Goal: Find specific page/section: Find specific page/section

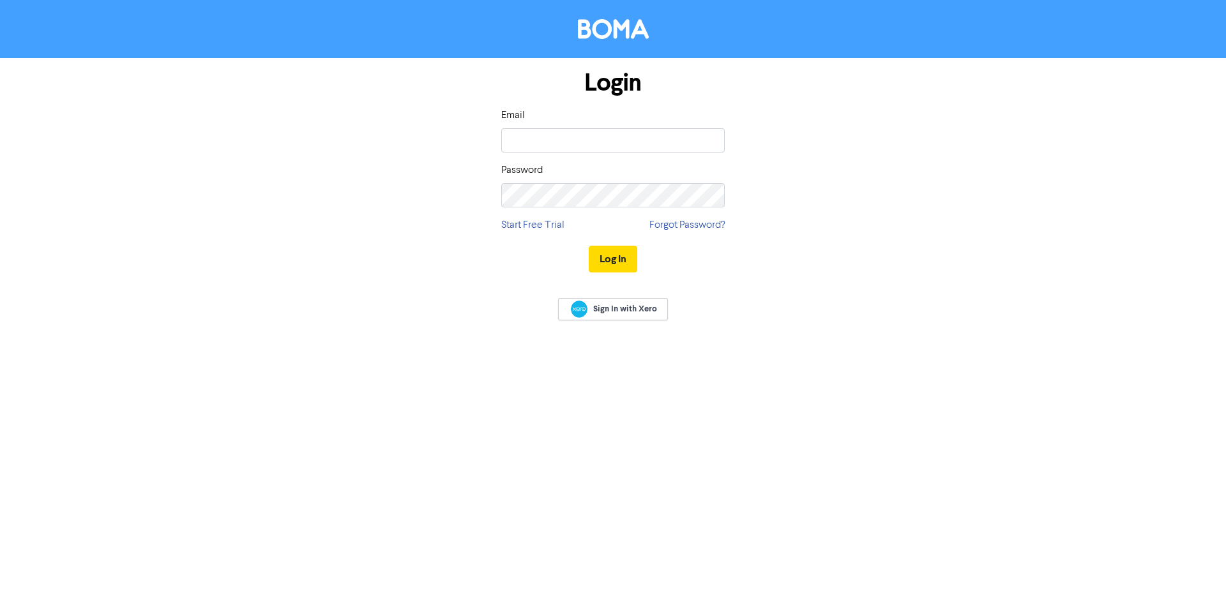
type input "[EMAIL_ADDRESS][DOMAIN_NAME]"
click at [589, 246] on button "Log In" at bounding box center [613, 259] width 49 height 27
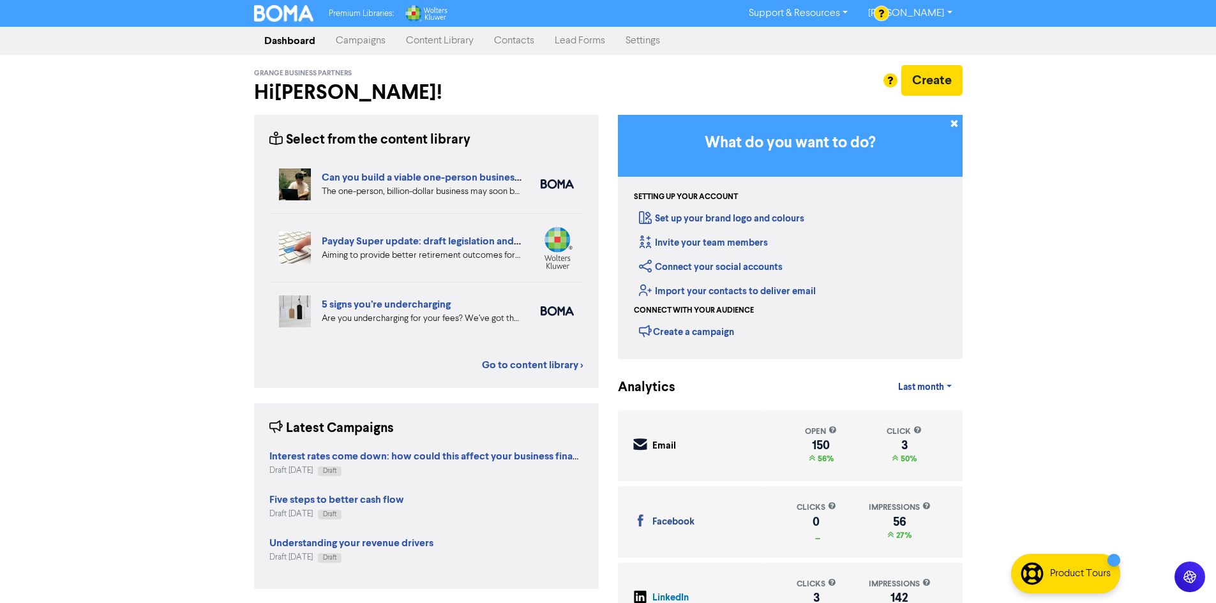
click at [407, 40] on link "Content Library" at bounding box center [440, 41] width 88 height 26
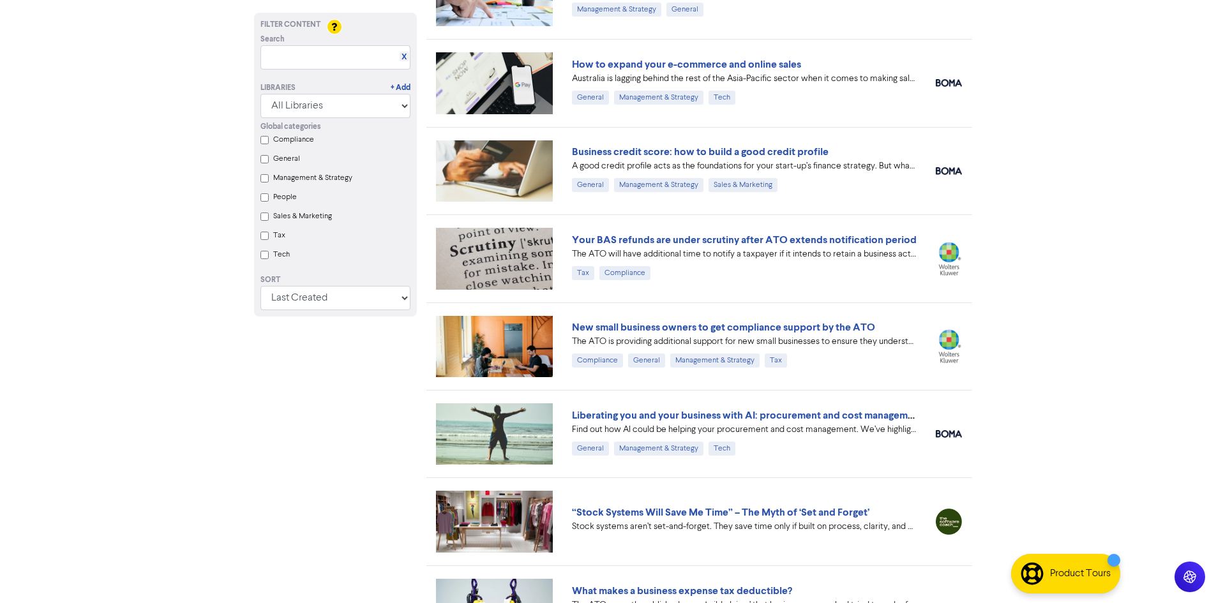
scroll to position [4001, 0]
